Goal: Find contact information: Find contact information

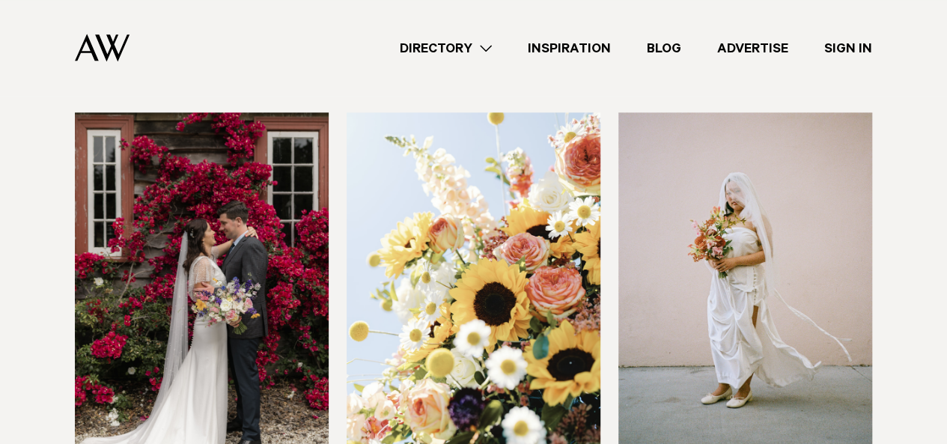
scroll to position [1128, 0]
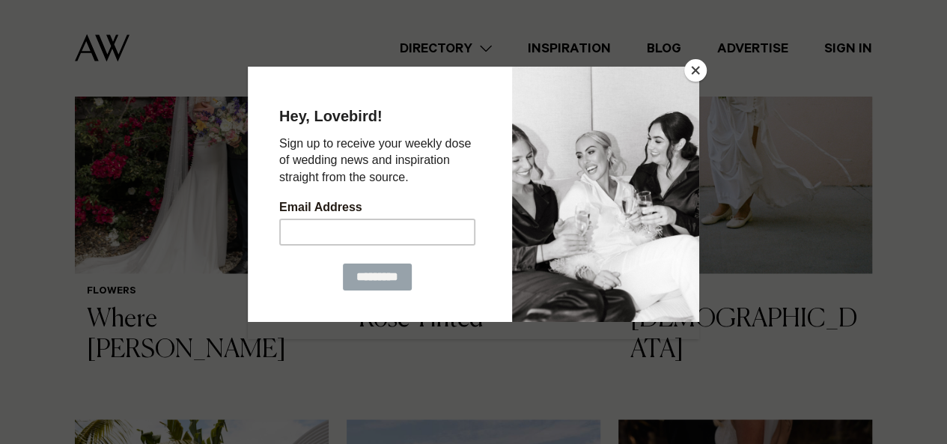
drag, startPoint x: 697, startPoint y: 152, endPoint x: 696, endPoint y: 73, distance: 79.3
click at [696, 73] on button "Close" at bounding box center [695, 70] width 22 height 22
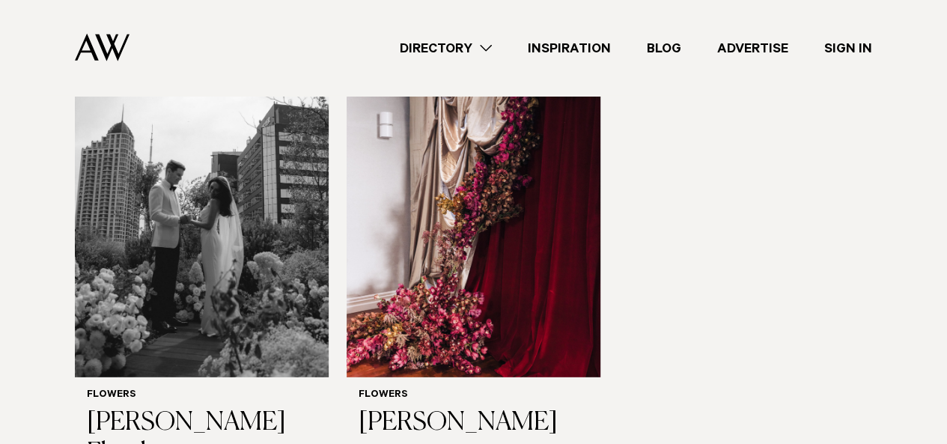
scroll to position [2050, 0]
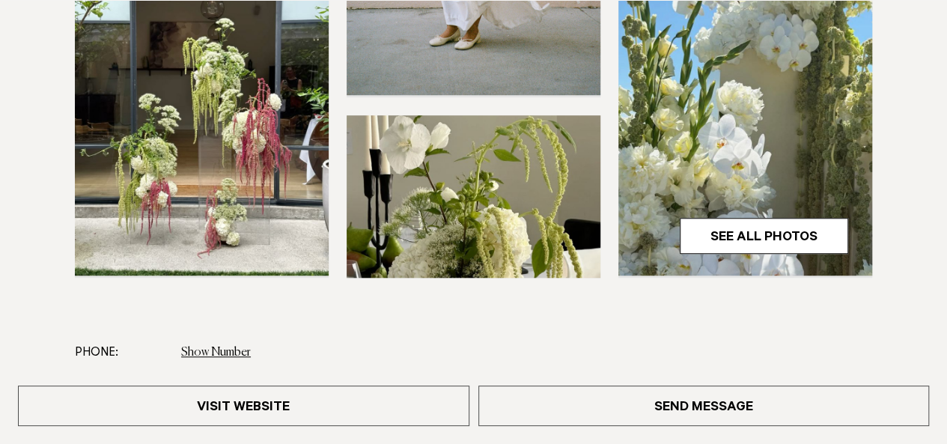
scroll to position [516, 0]
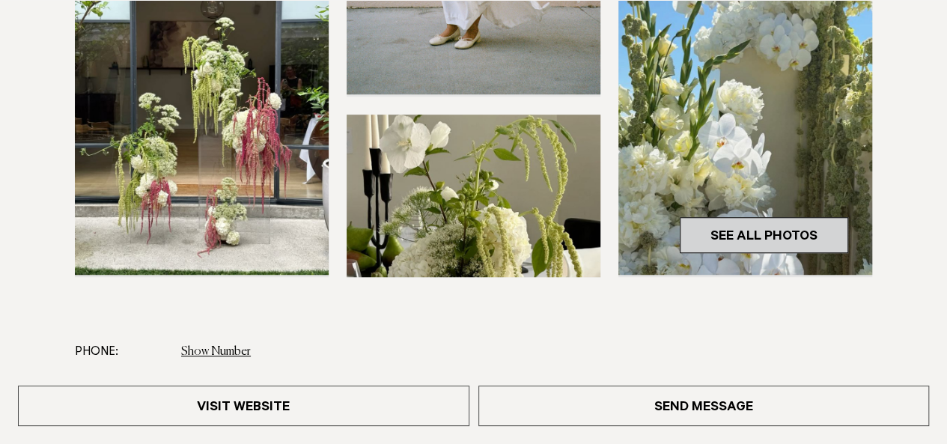
click at [783, 228] on link "See All Photos" at bounding box center [763, 235] width 168 height 36
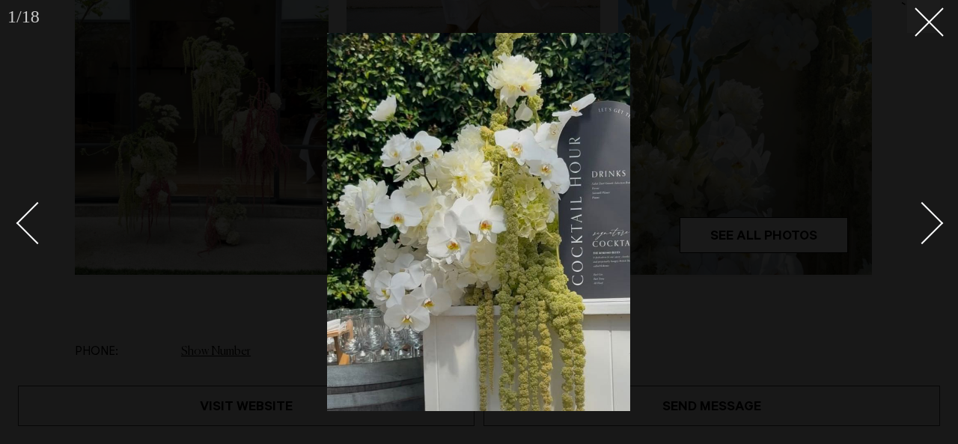
click at [946, 211] on div at bounding box center [479, 222] width 958 height 444
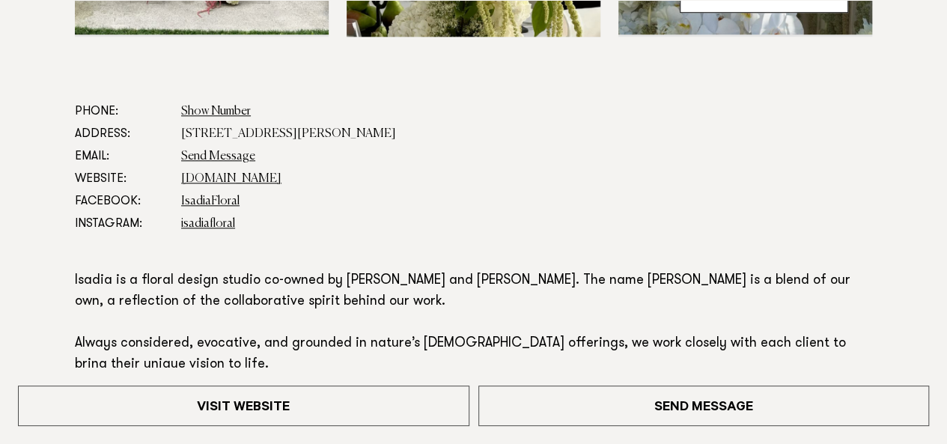
scroll to position [762, 0]
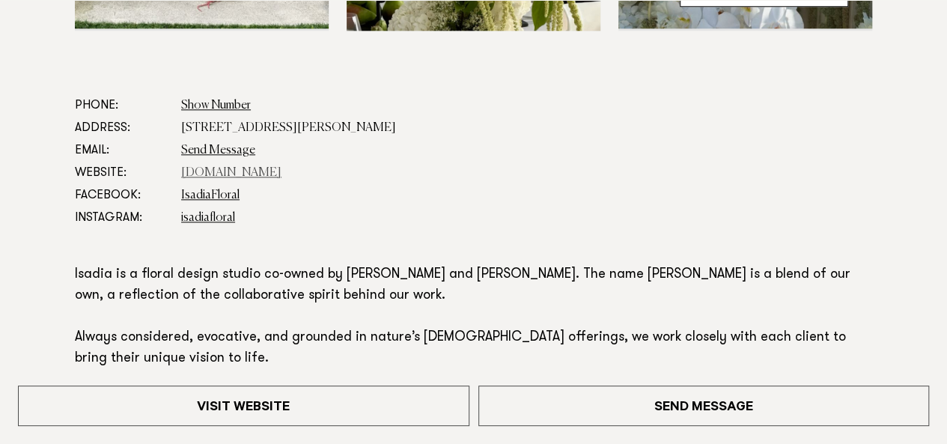
click at [251, 173] on link "www.isadia.co.nz" at bounding box center [231, 173] width 100 height 12
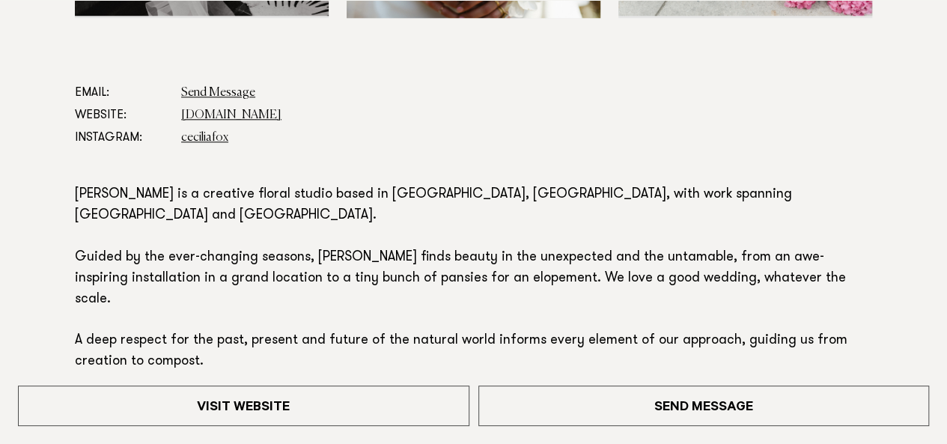
scroll to position [775, 0]
click at [233, 110] on link "ceciliafox.co.nz" at bounding box center [231, 115] width 100 height 12
